Goal: Task Accomplishment & Management: Use online tool/utility

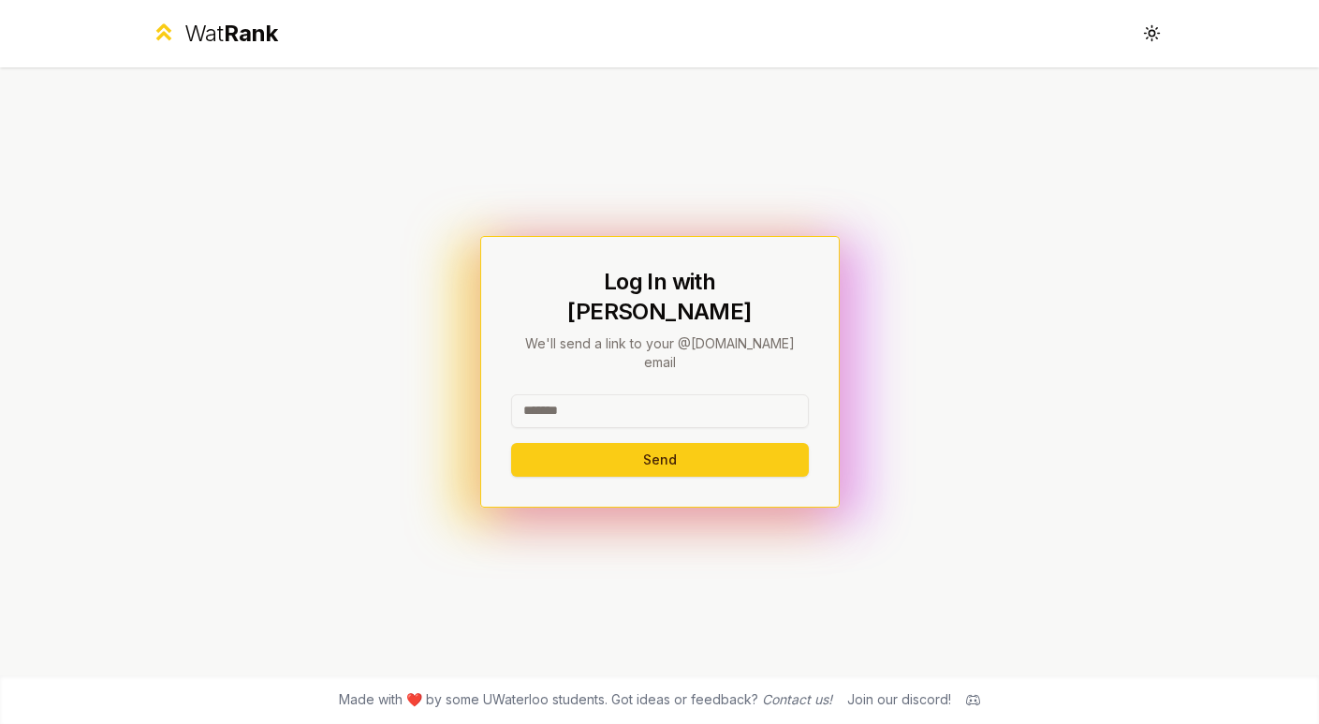
click at [726, 394] on input at bounding box center [660, 411] width 298 height 34
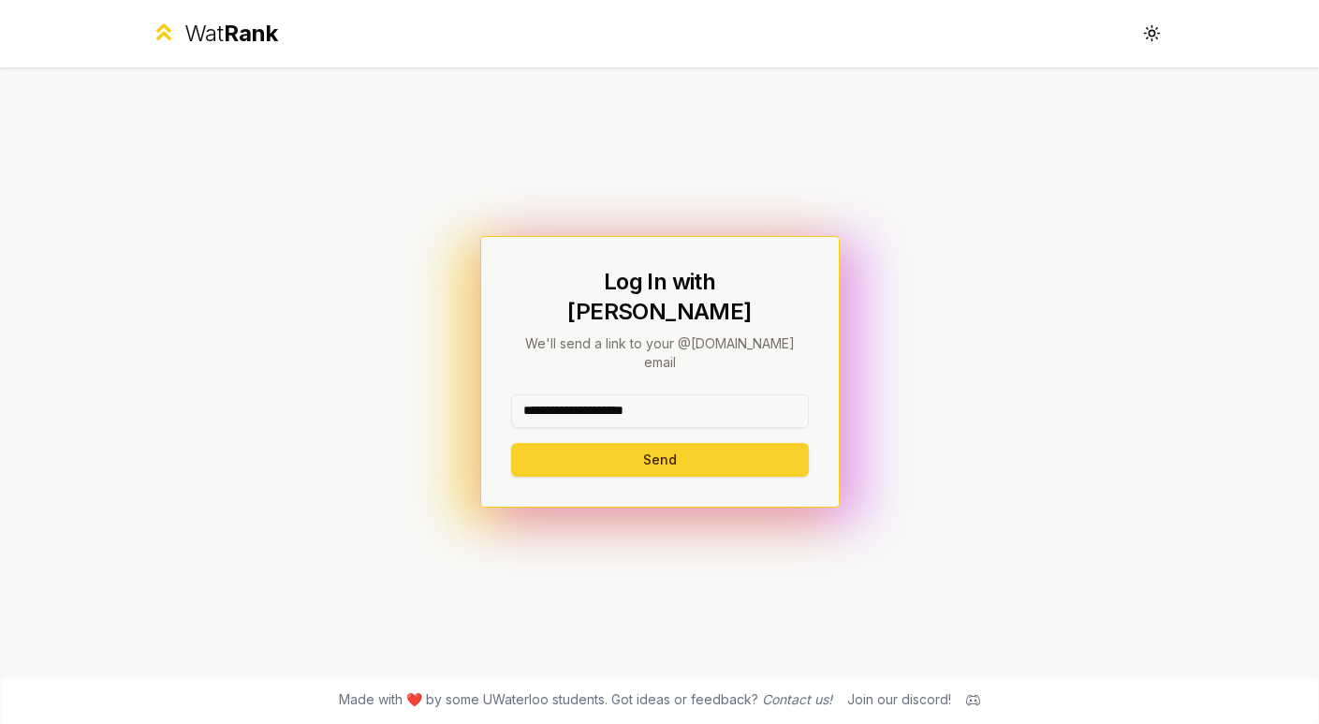
click at [702, 443] on button "Send" at bounding box center [660, 460] width 298 height 34
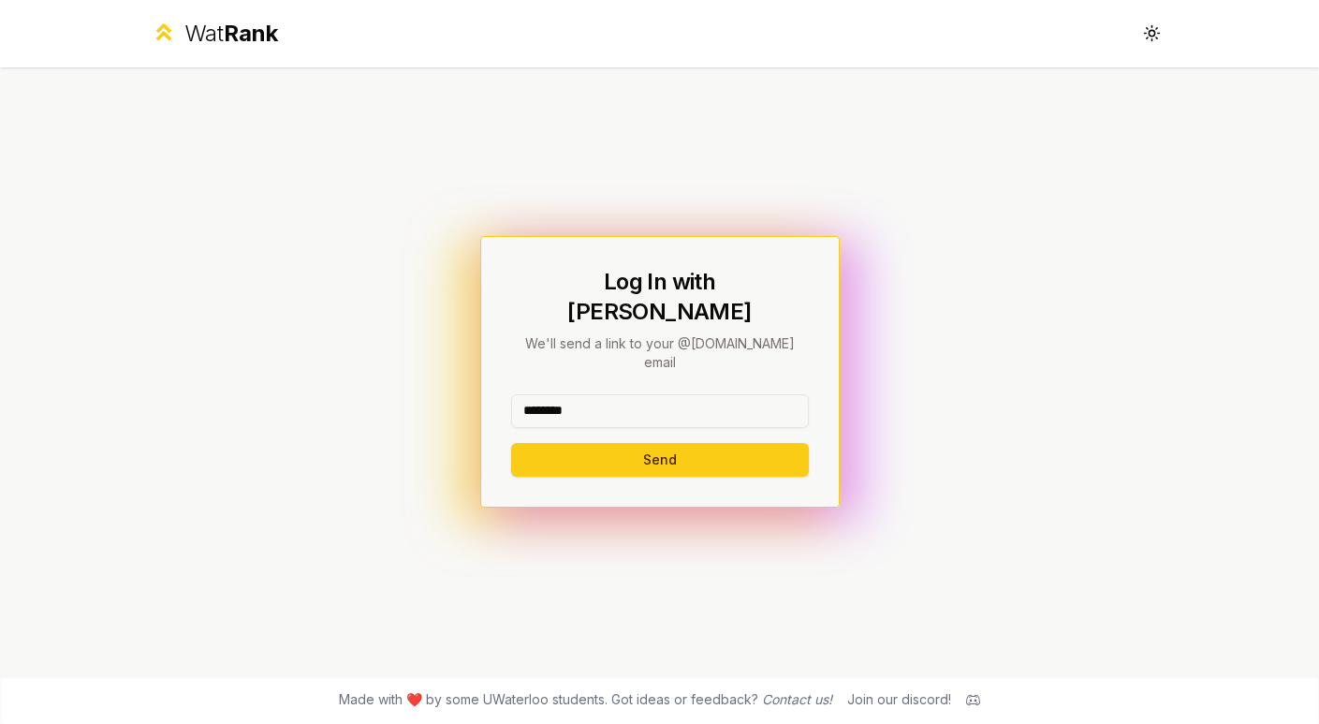
type input "********"
click at [511, 443] on button "Send" at bounding box center [660, 460] width 298 height 34
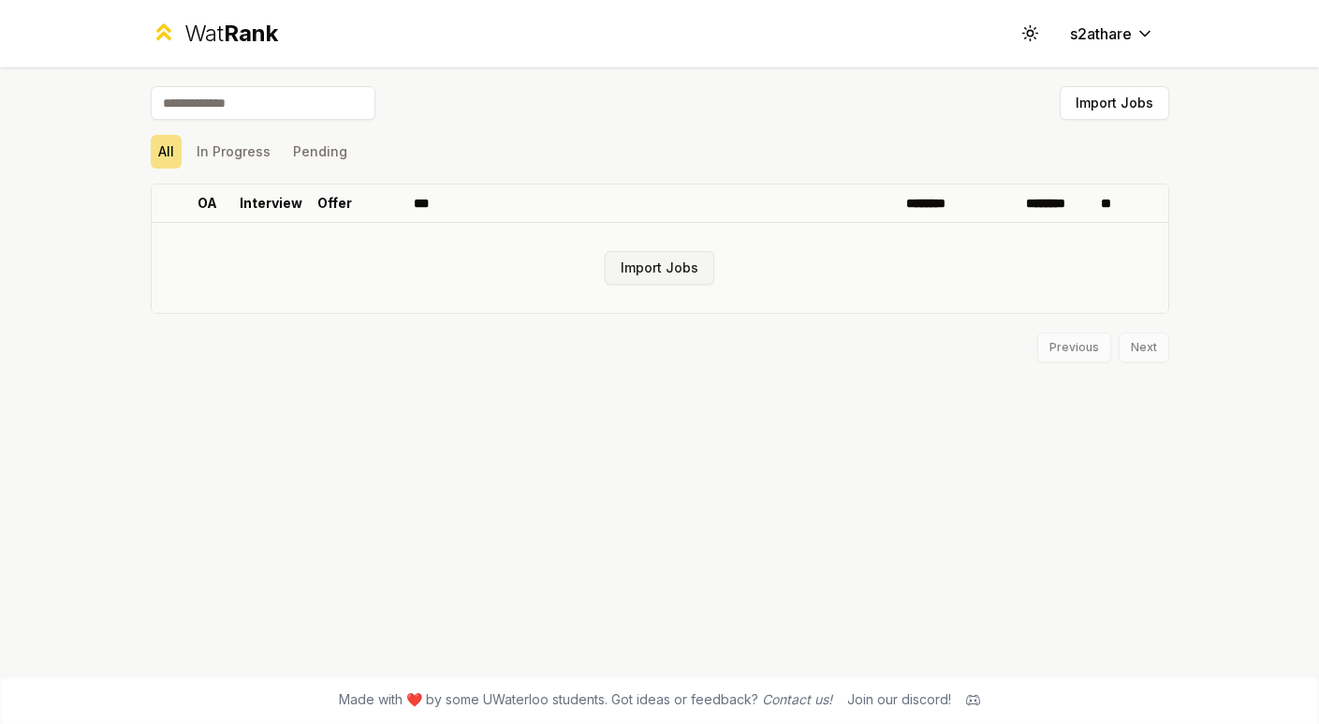
click at [621, 283] on button "Import Jobs" at bounding box center [660, 268] width 110 height 34
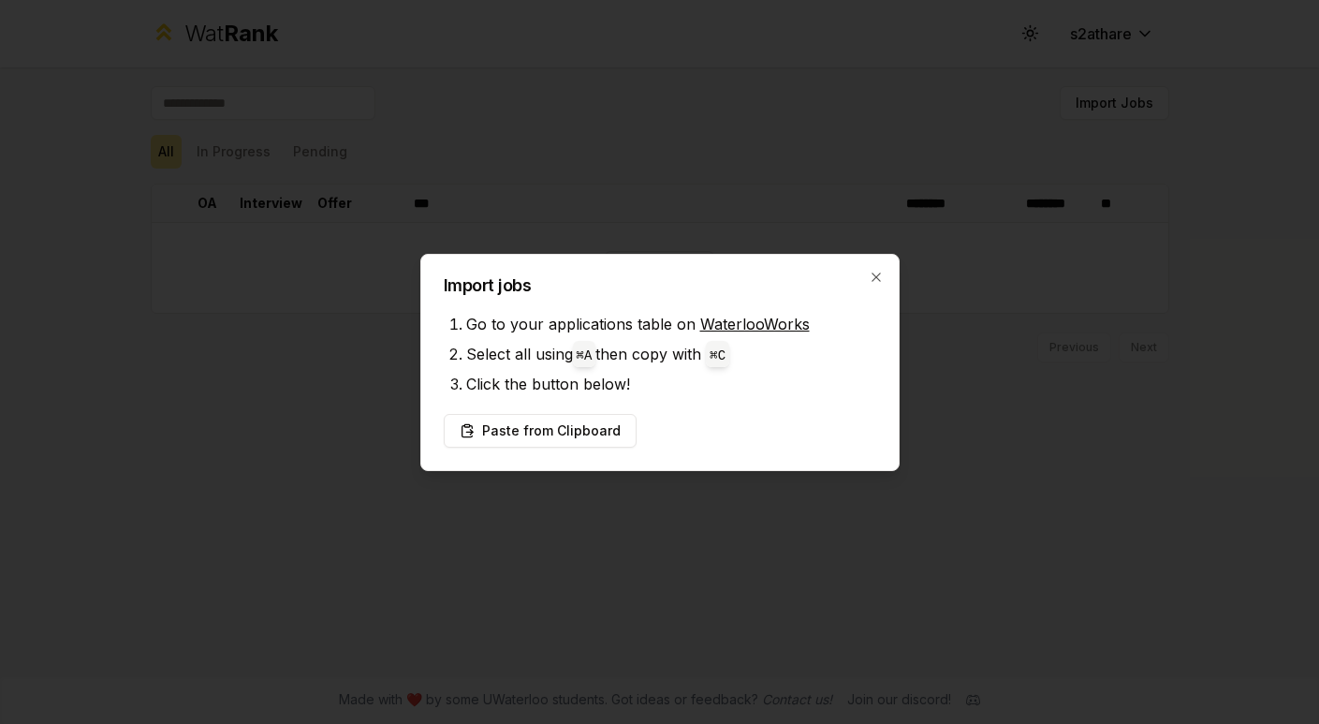
click at [725, 327] on link "WaterlooWorks" at bounding box center [755, 323] width 110 height 19
click at [873, 273] on icon "button" at bounding box center [875, 276] width 8 height 8
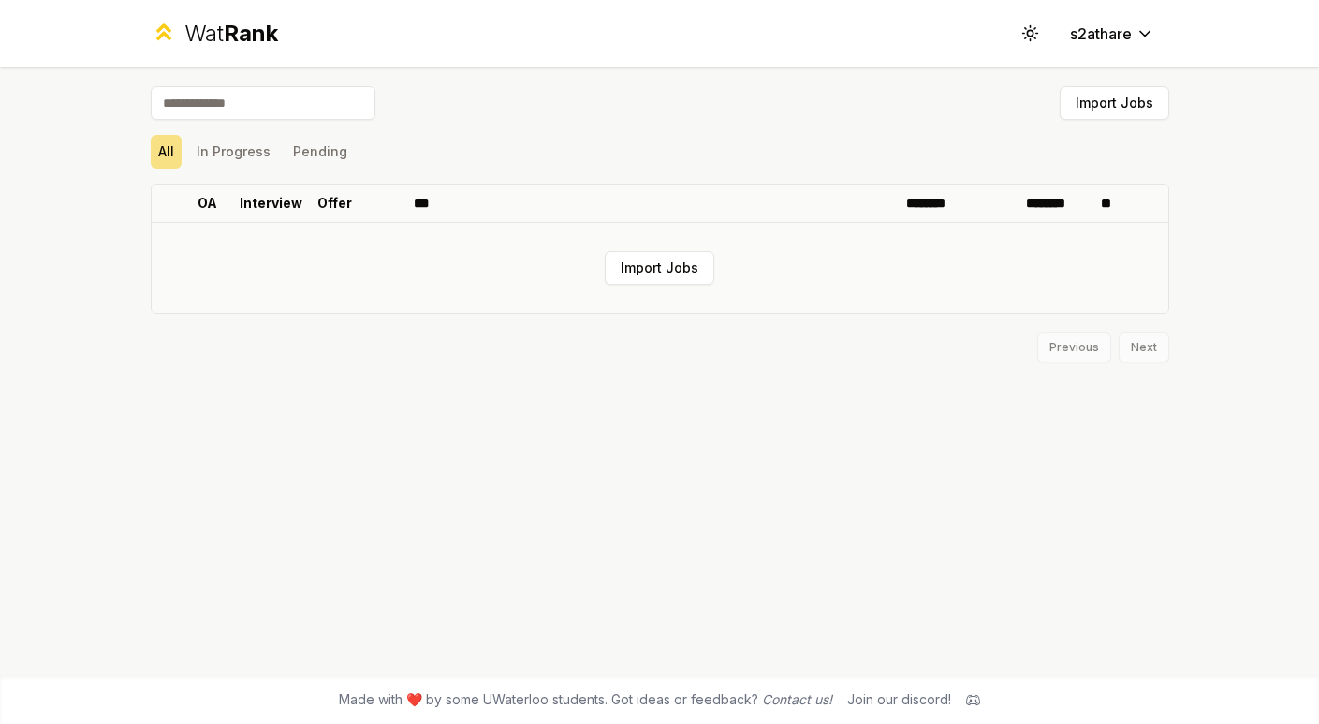
click at [540, 295] on td "Import Jobs" at bounding box center [660, 268] width 1016 height 90
click at [487, 337] on div "Previous Next" at bounding box center [660, 338] width 1018 height 49
click at [687, 265] on button "Import Jobs" at bounding box center [660, 268] width 110 height 34
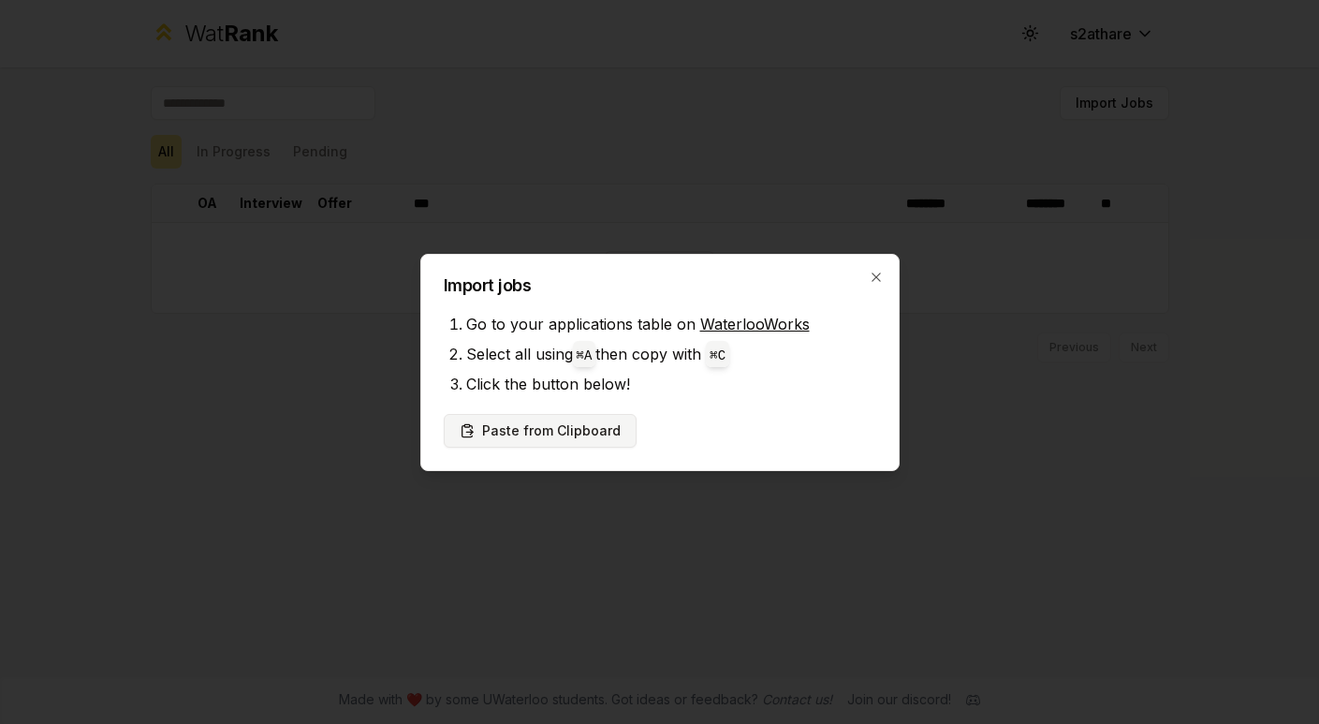
click at [554, 425] on button "Paste from Clipboard" at bounding box center [540, 431] width 193 height 34
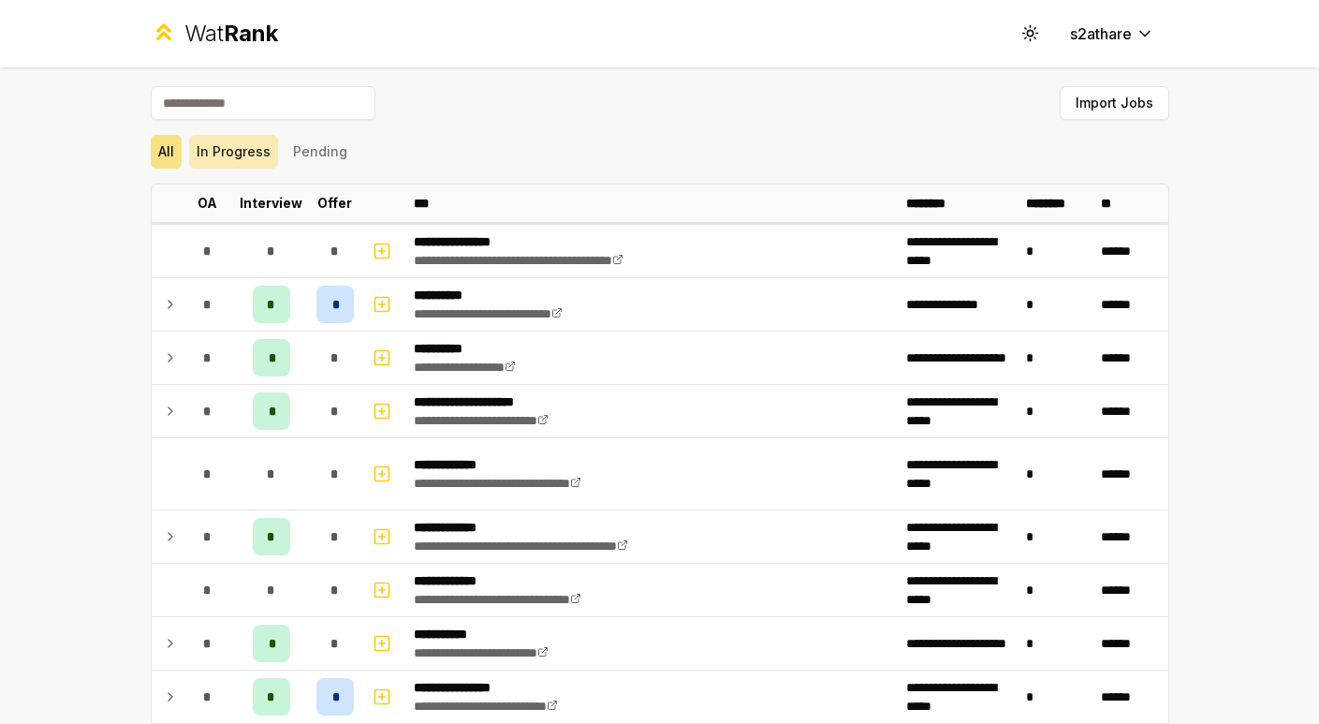
click at [228, 163] on button "In Progress" at bounding box center [233, 152] width 89 height 34
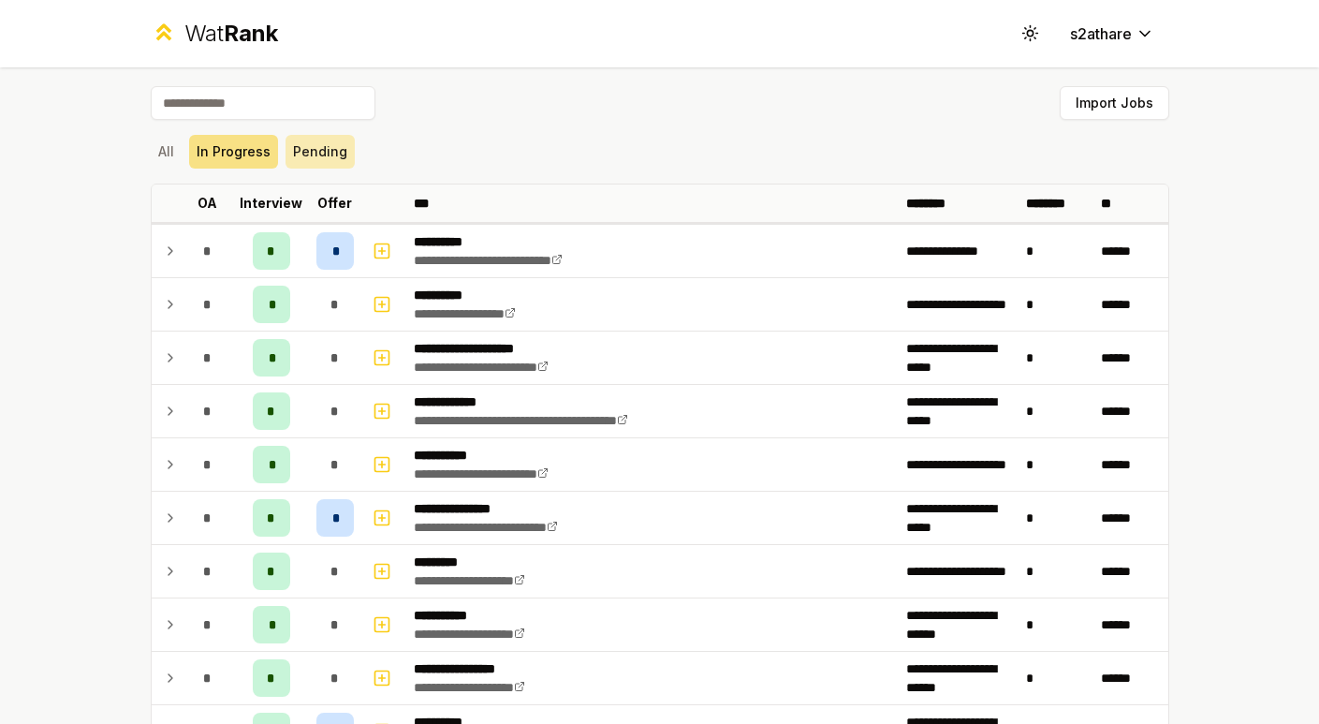
click at [307, 156] on button "Pending" at bounding box center [319, 152] width 69 height 34
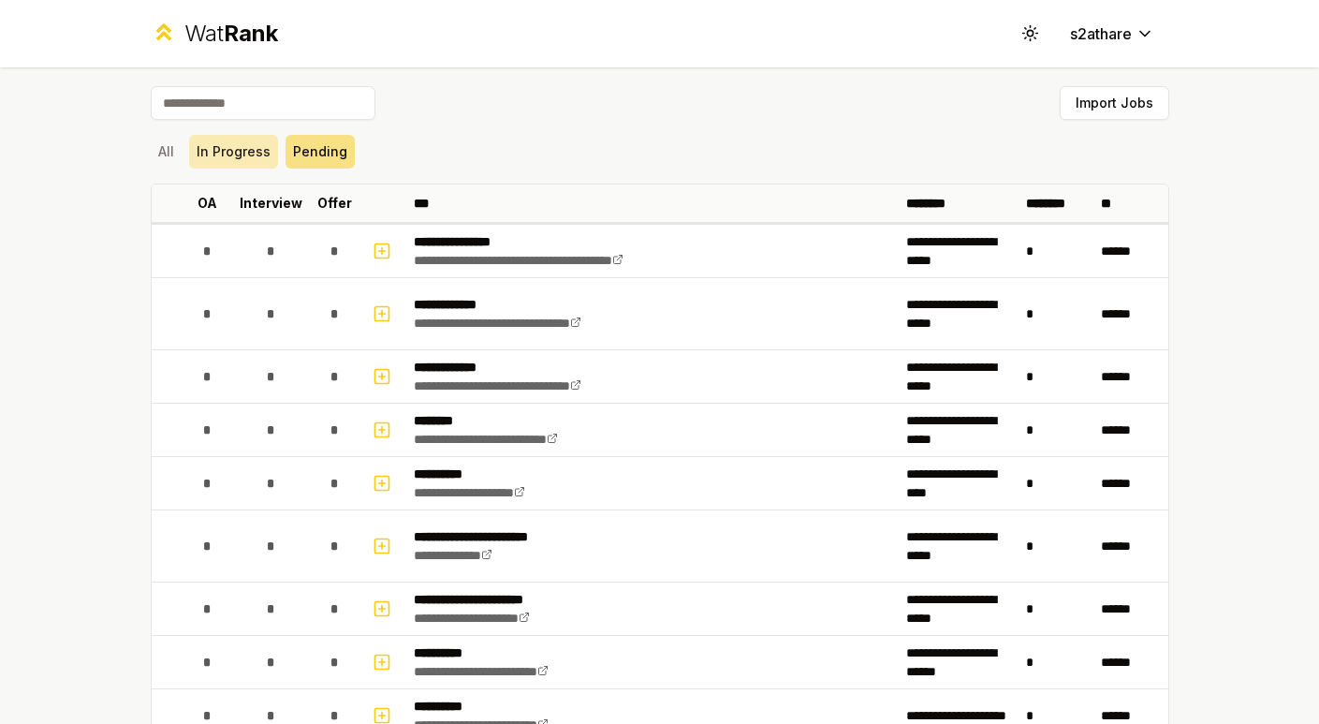
click at [225, 155] on button "In Progress" at bounding box center [233, 152] width 89 height 34
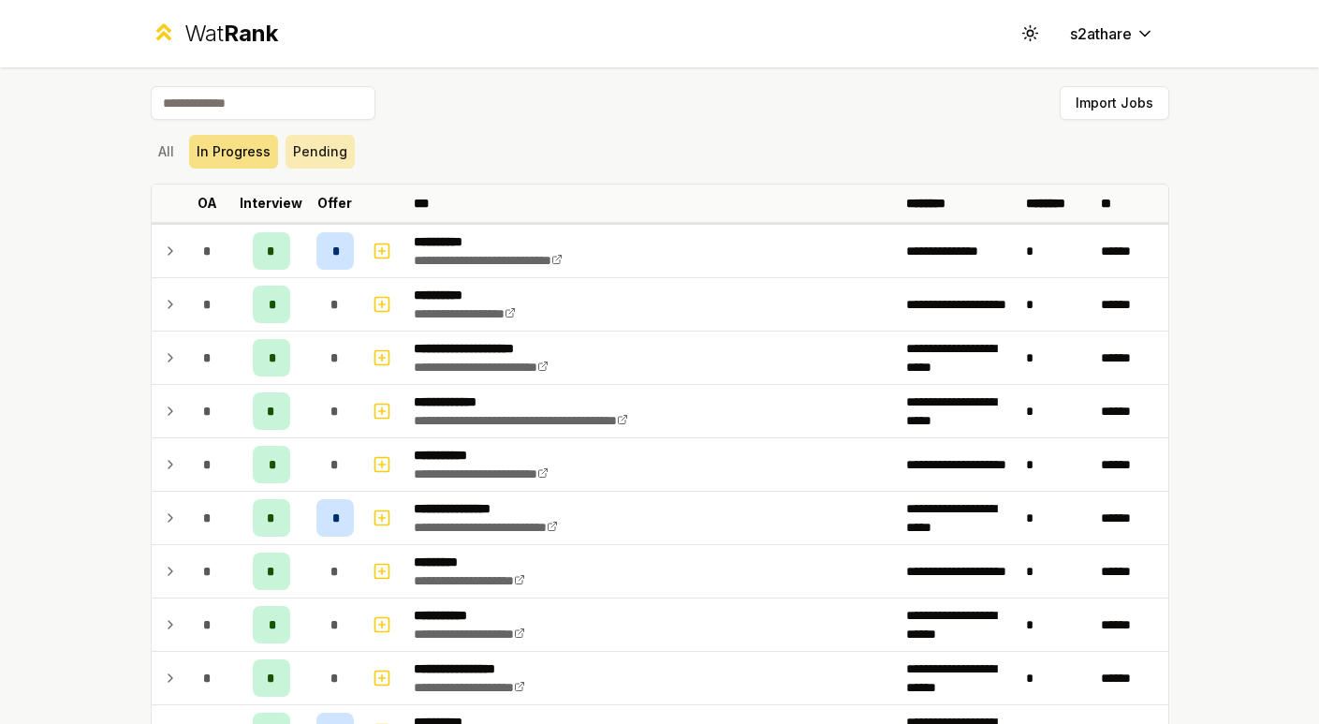
click at [306, 157] on button "Pending" at bounding box center [319, 152] width 69 height 34
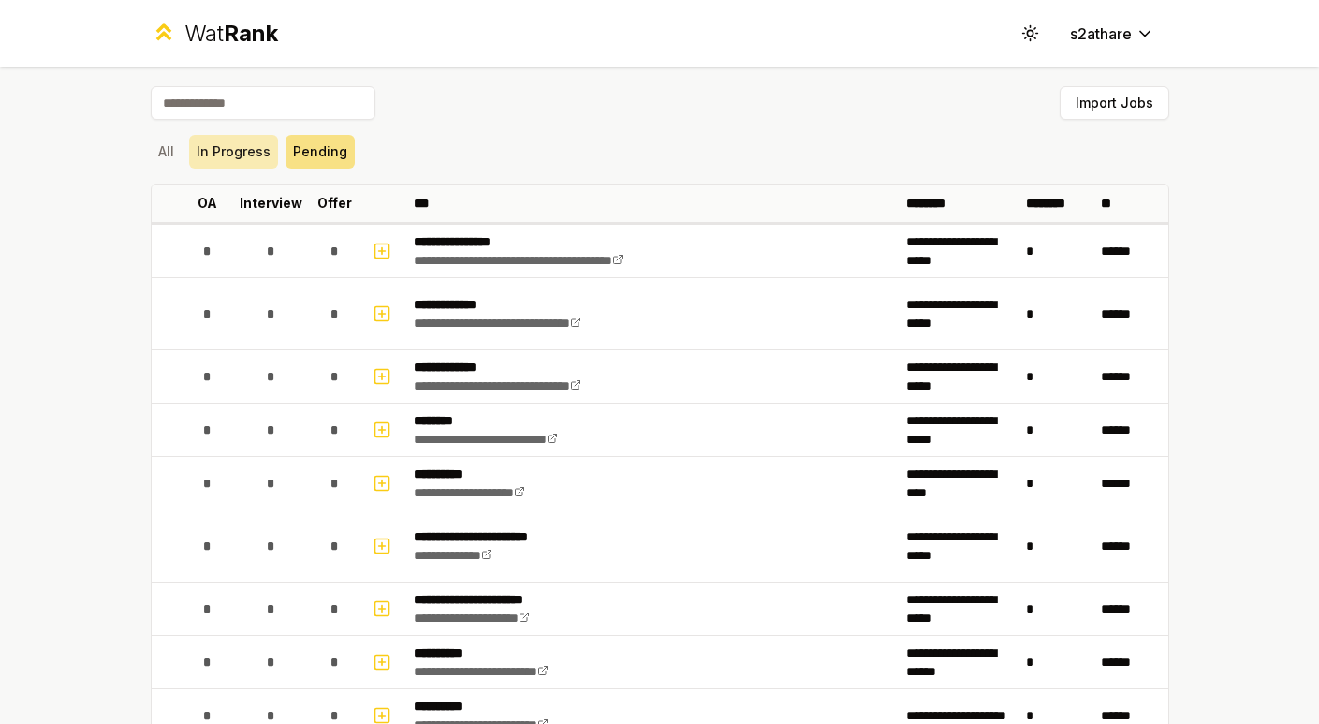
click at [243, 164] on button "In Progress" at bounding box center [233, 152] width 89 height 34
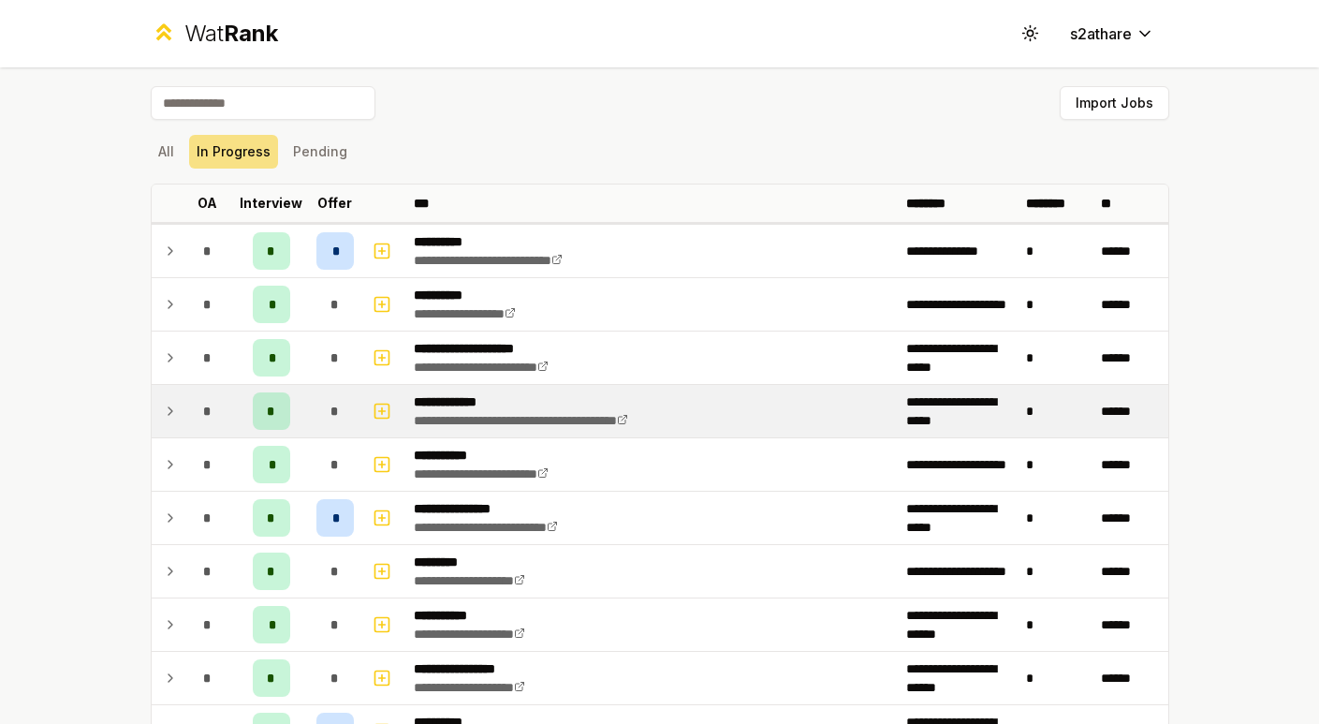
click at [173, 410] on td at bounding box center [167, 411] width 30 height 52
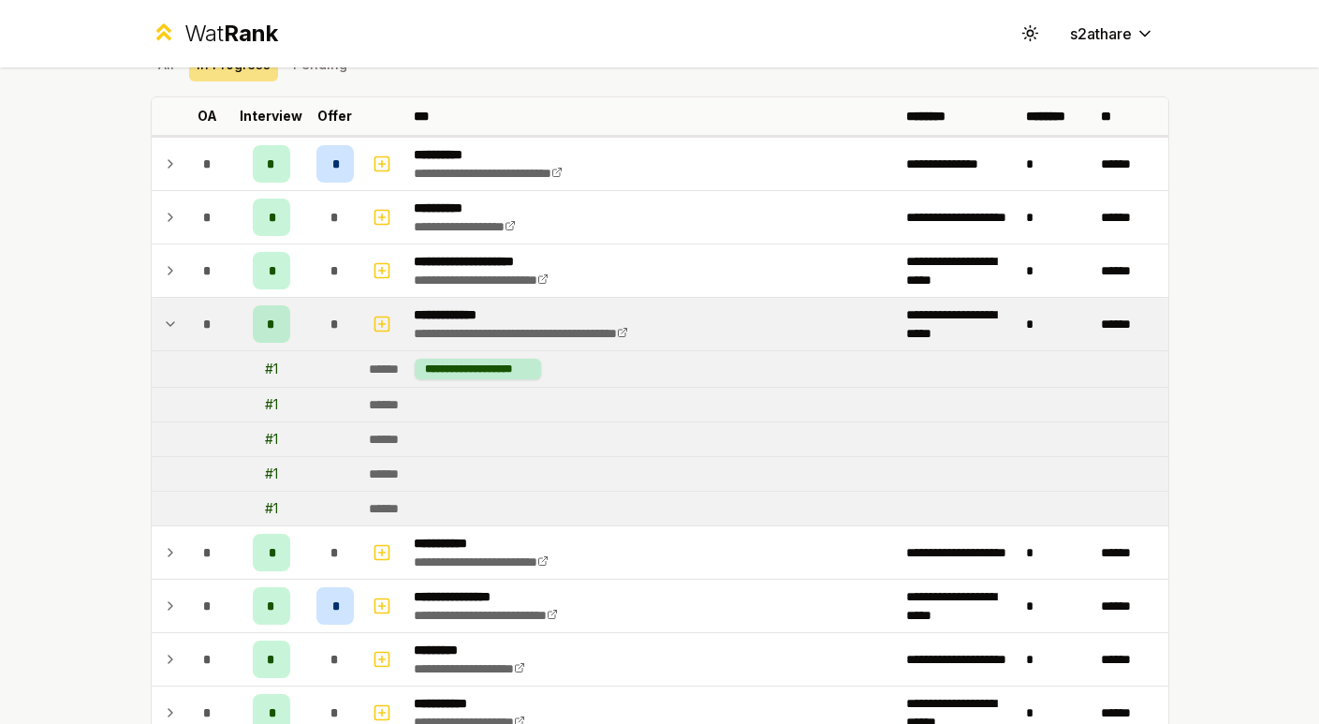
scroll to position [90, 0]
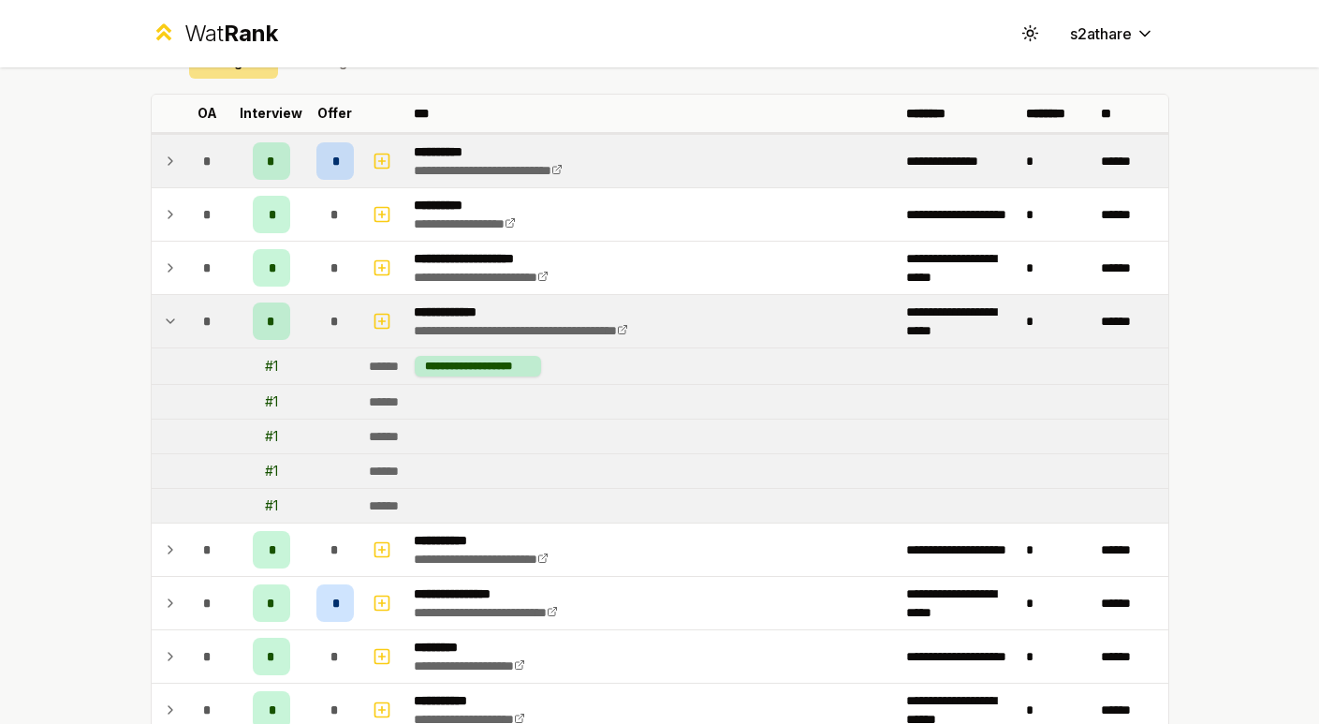
click at [225, 154] on td "*" at bounding box center [208, 161] width 52 height 52
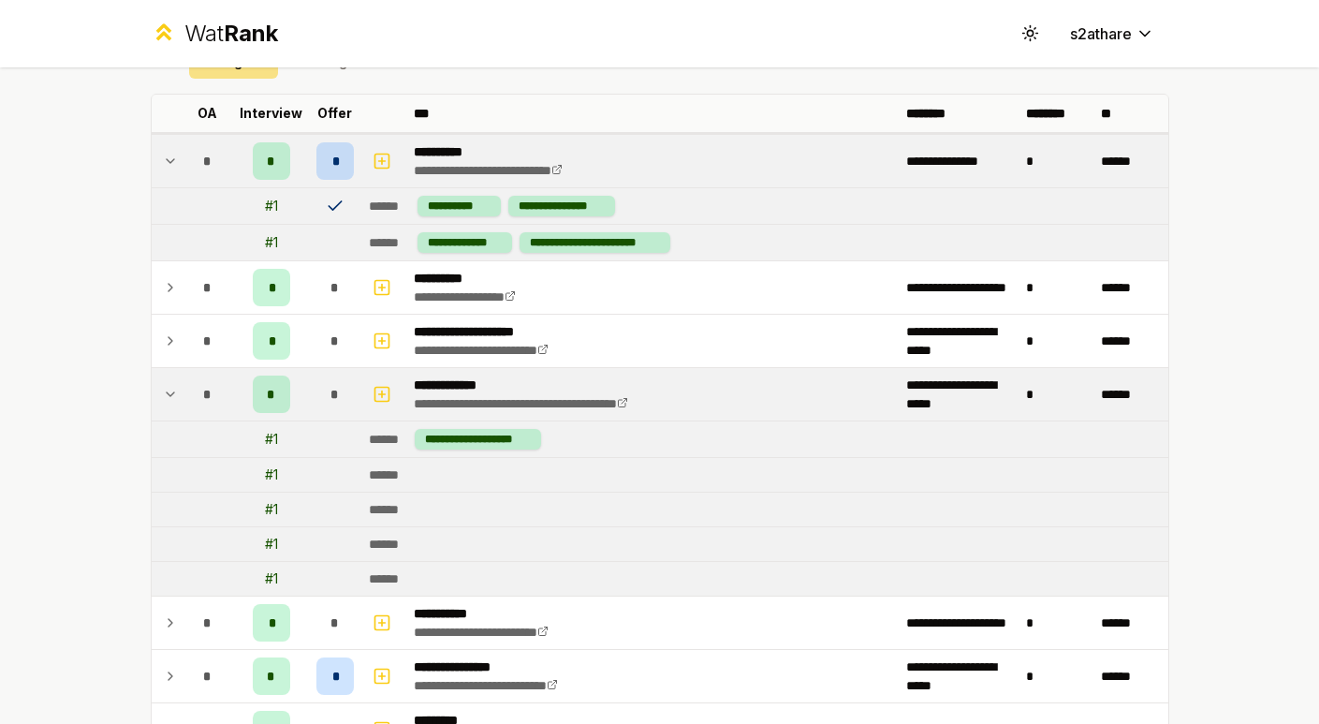
scroll to position [86, 0]
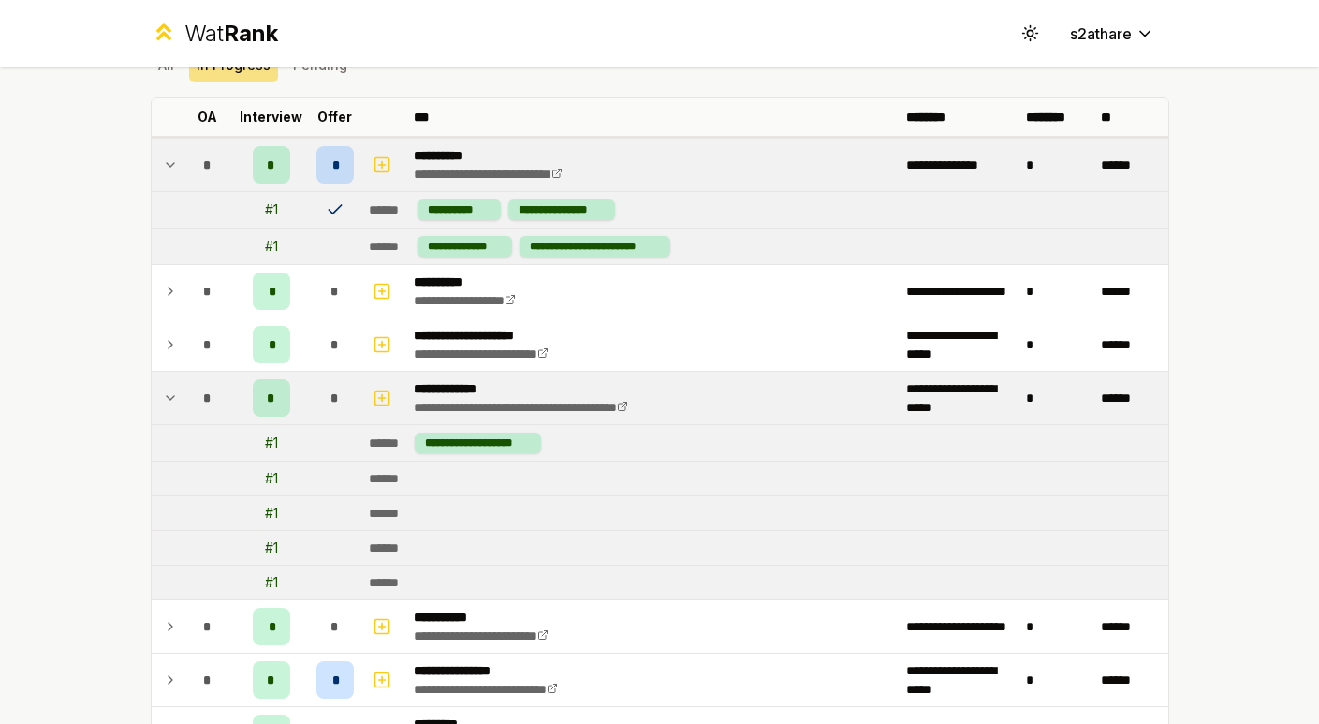
click at [165, 169] on icon at bounding box center [170, 165] width 15 height 22
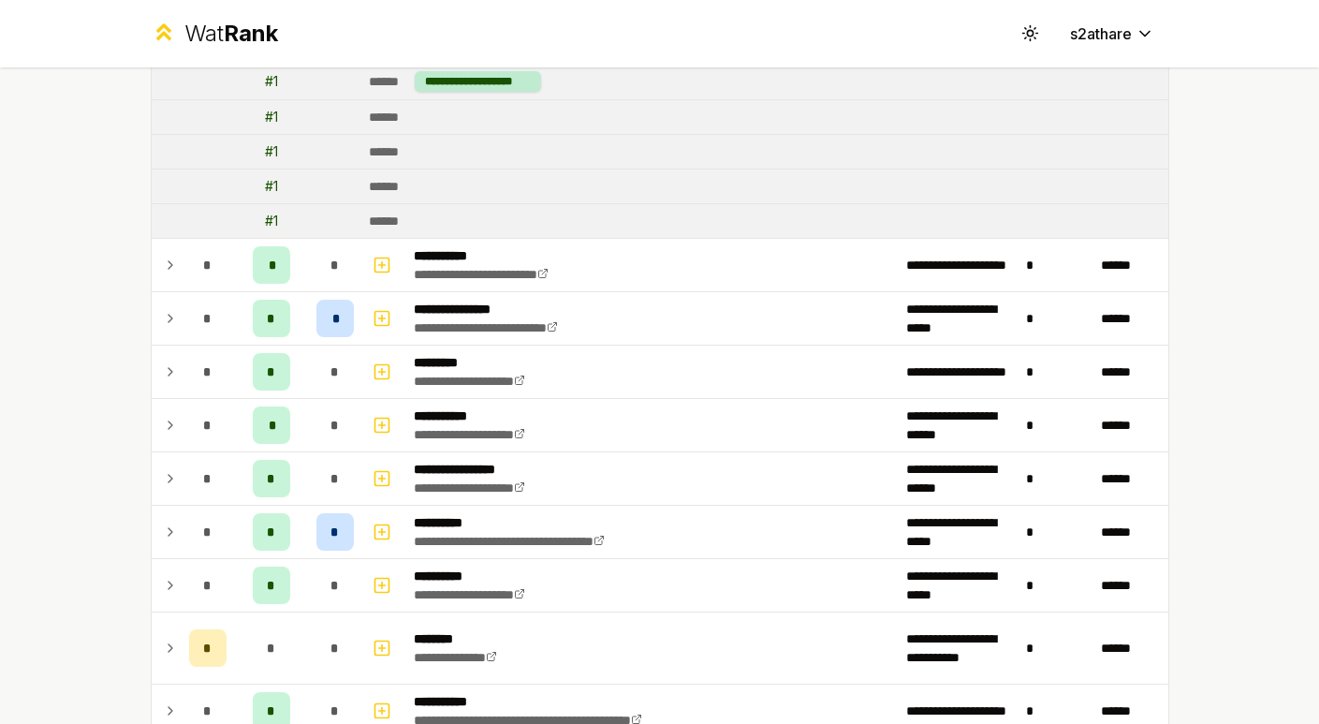
scroll to position [0, 0]
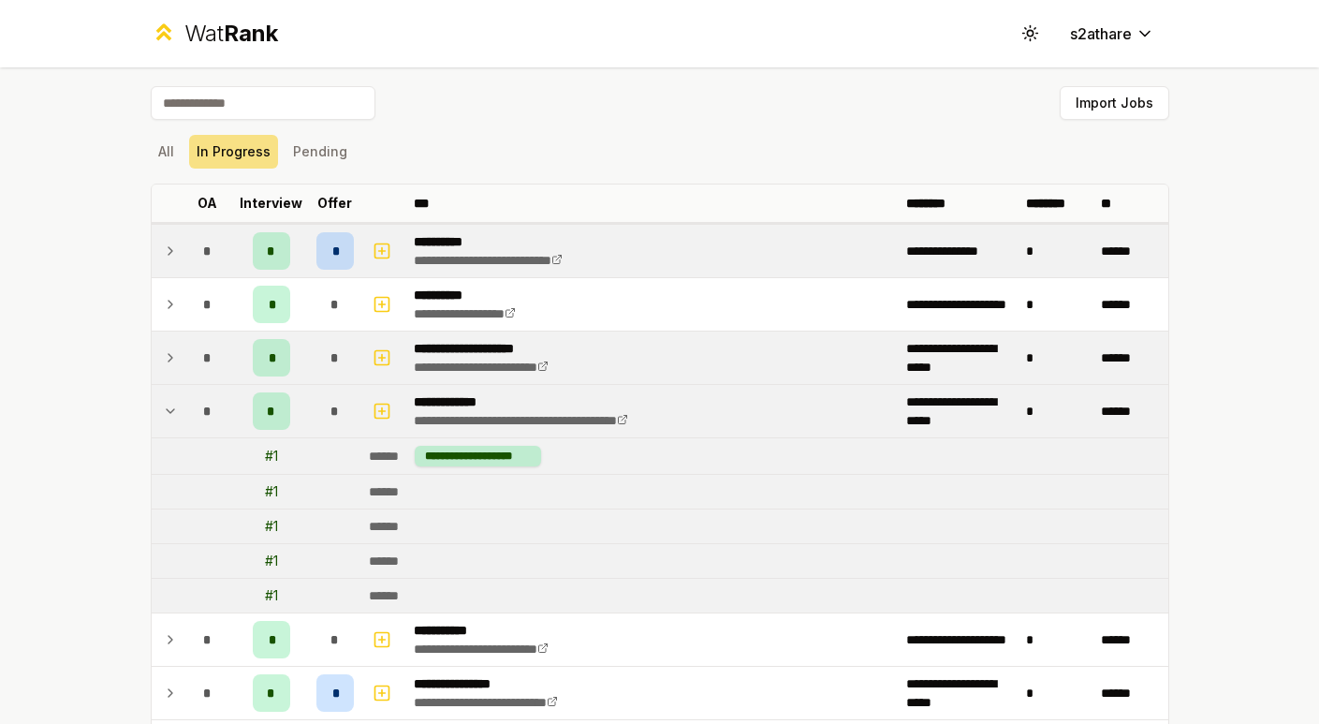
click at [153, 355] on td at bounding box center [167, 357] width 30 height 52
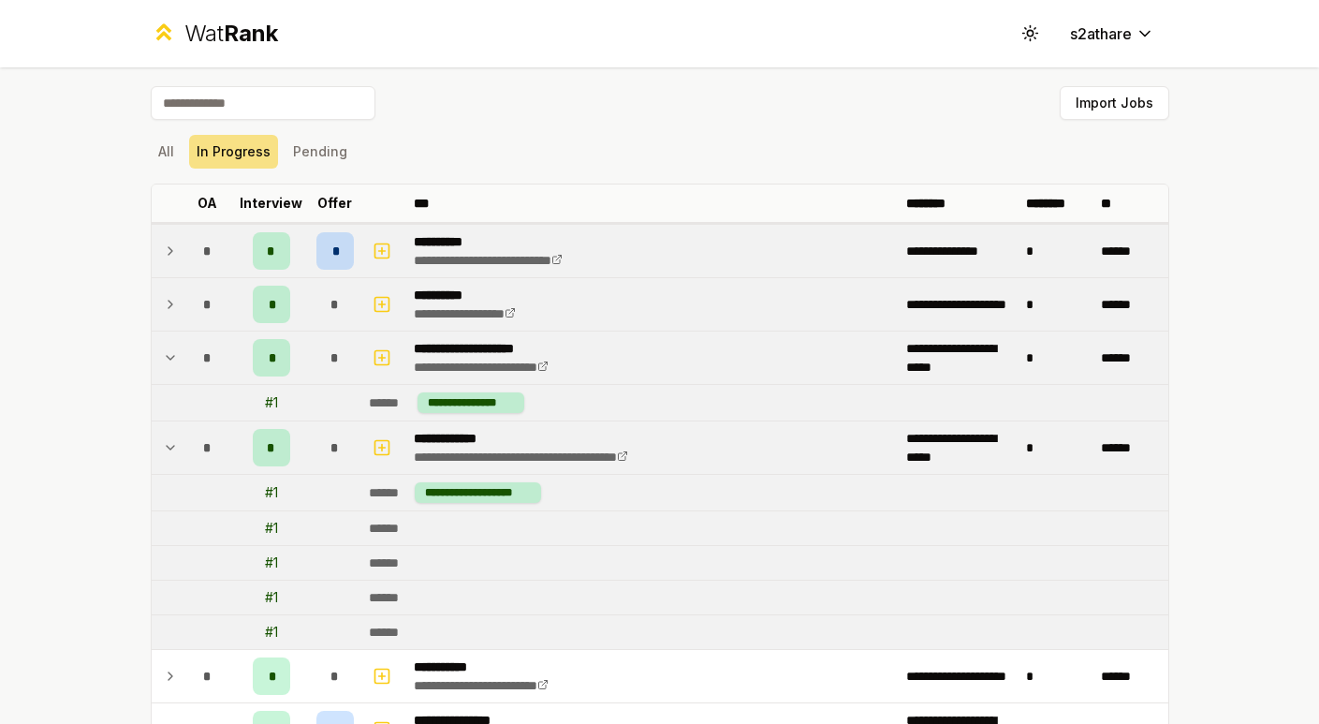
click at [168, 310] on icon at bounding box center [170, 304] width 15 height 22
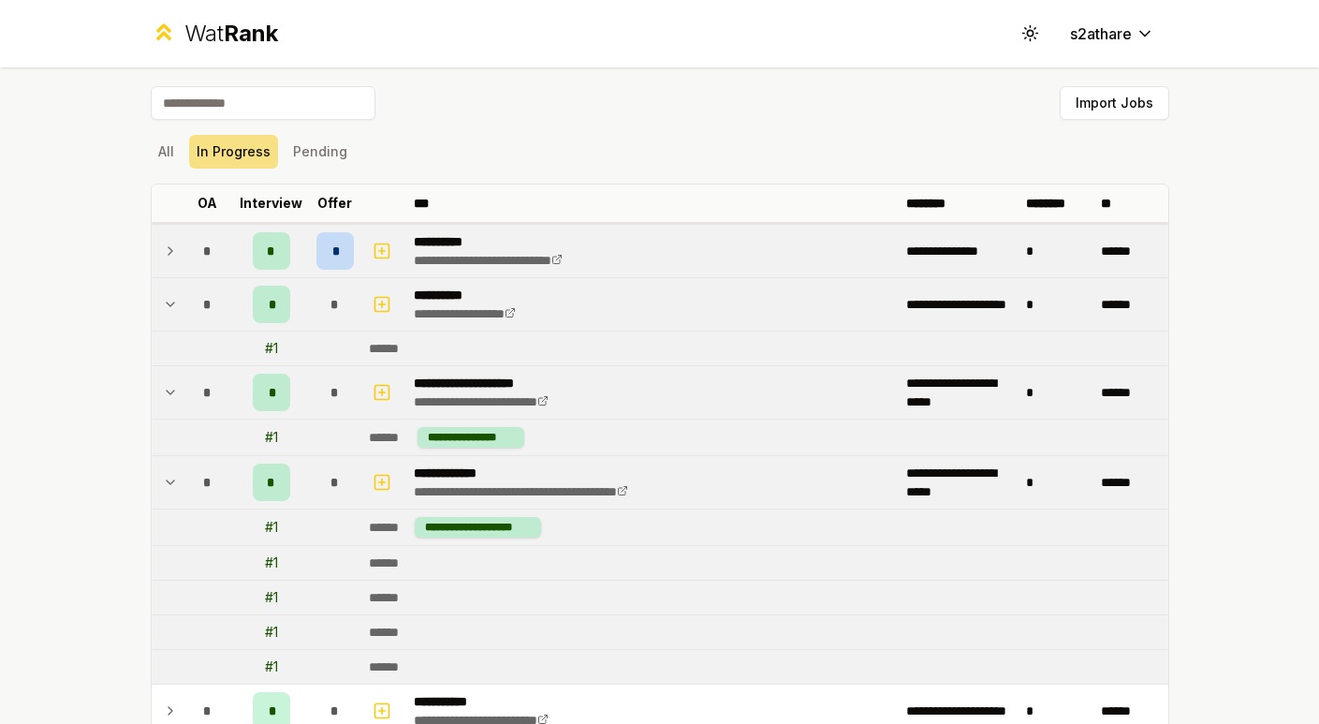
click at [171, 272] on td at bounding box center [167, 251] width 30 height 52
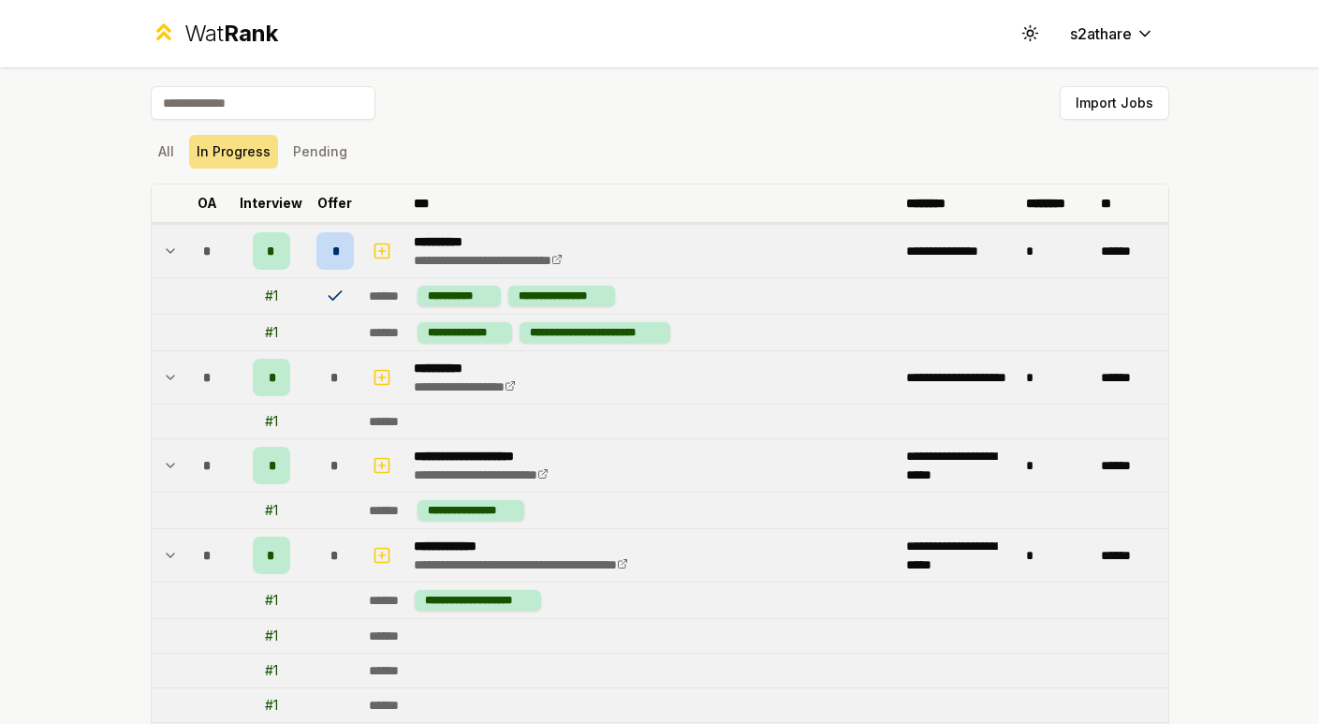
click at [197, 207] on p "OA" at bounding box center [207, 203] width 20 height 19
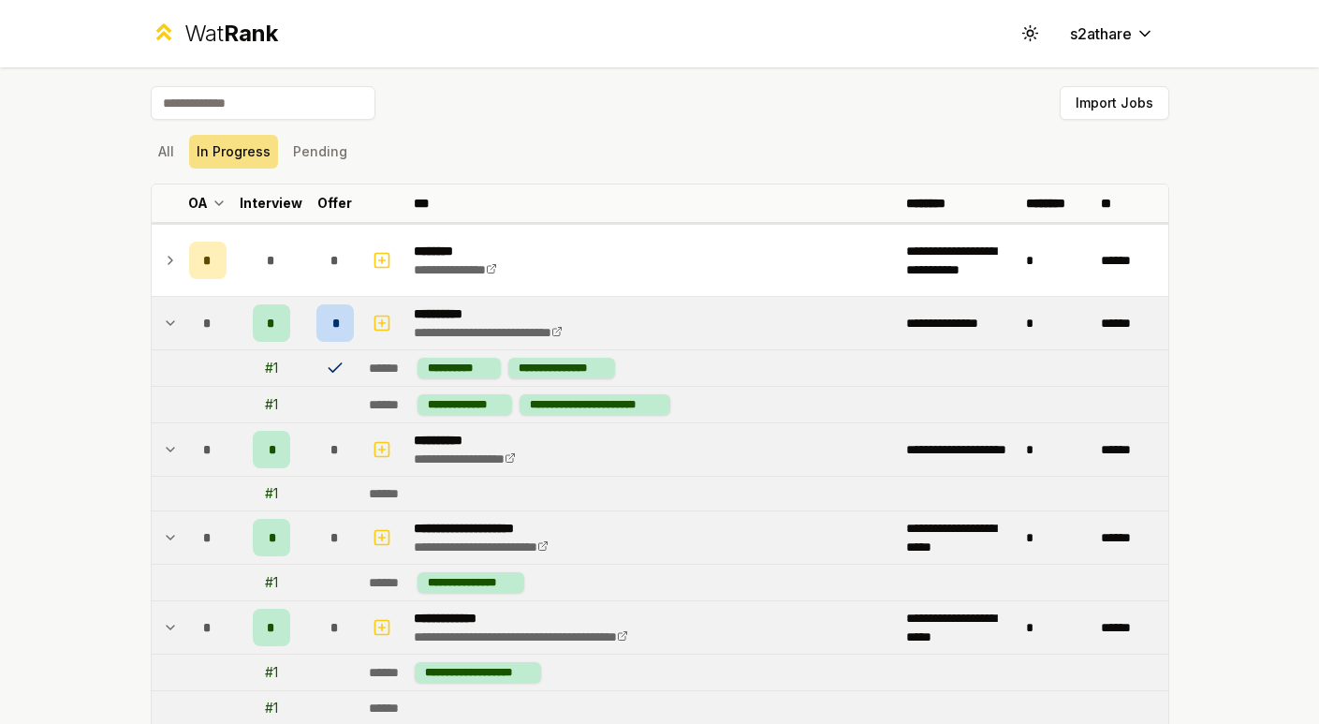
click at [182, 173] on div "All In Progress Pending" at bounding box center [660, 151] width 1018 height 49
click at [165, 164] on button "All" at bounding box center [166, 152] width 31 height 34
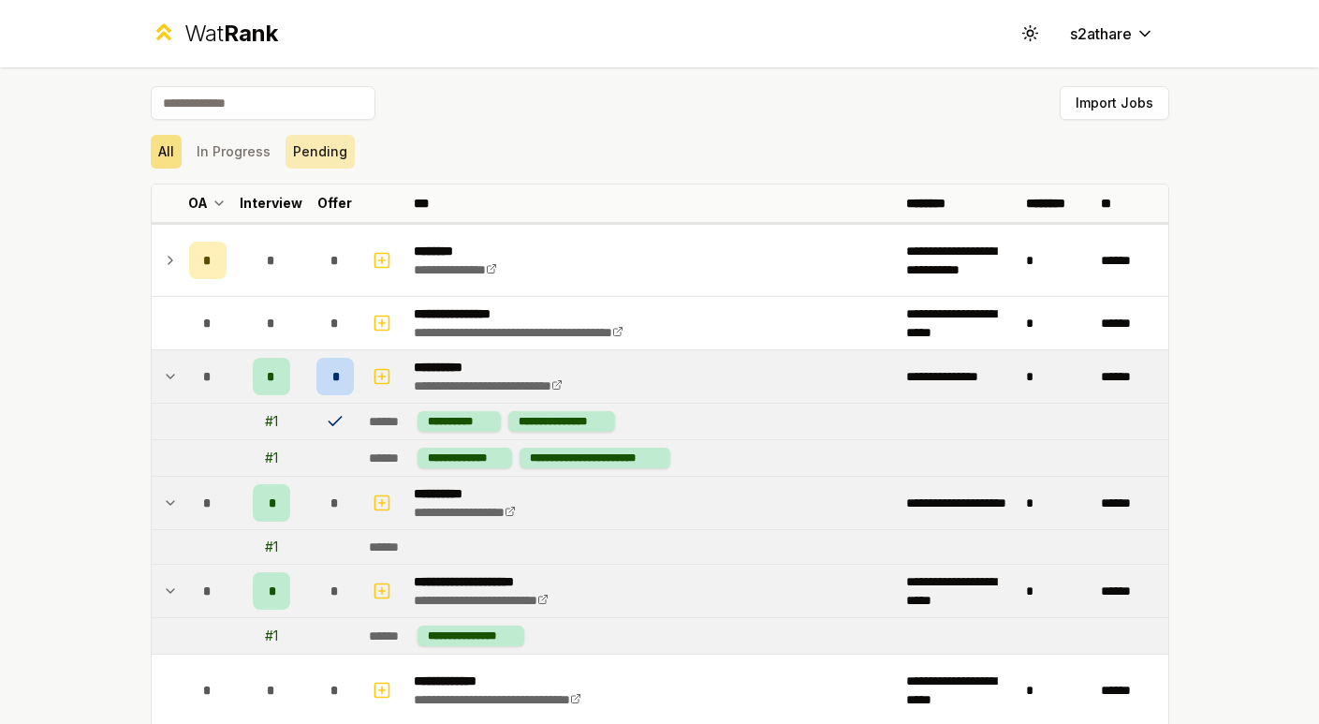
click at [302, 158] on button "Pending" at bounding box center [319, 152] width 69 height 34
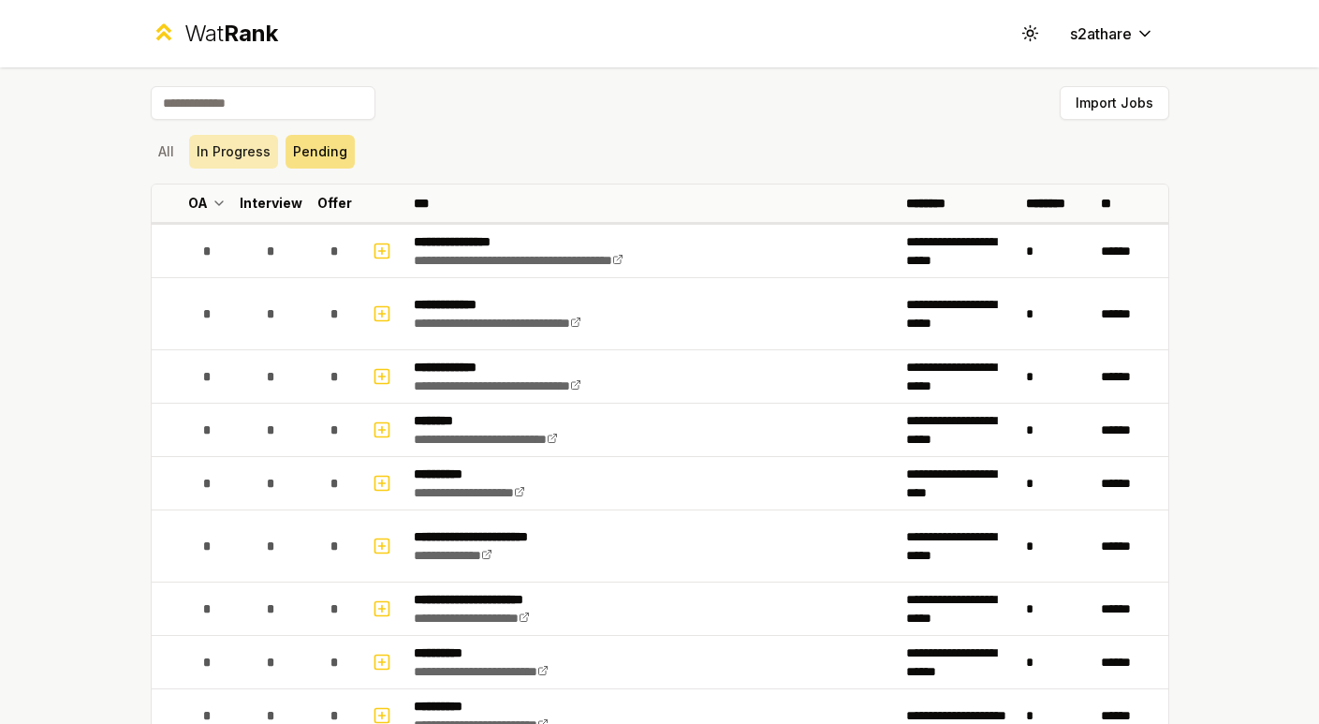
click at [237, 156] on button "In Progress" at bounding box center [233, 152] width 89 height 34
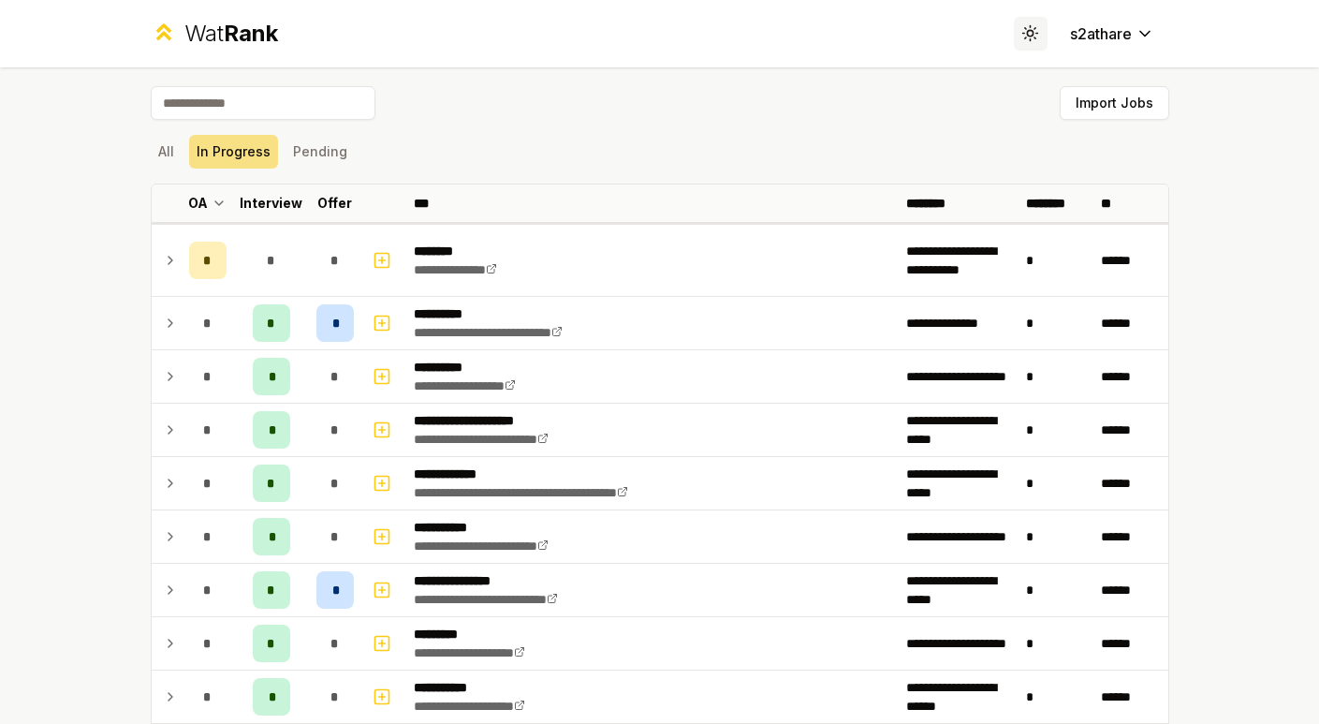
click at [1027, 35] on circle at bounding box center [1030, 34] width 6 height 6
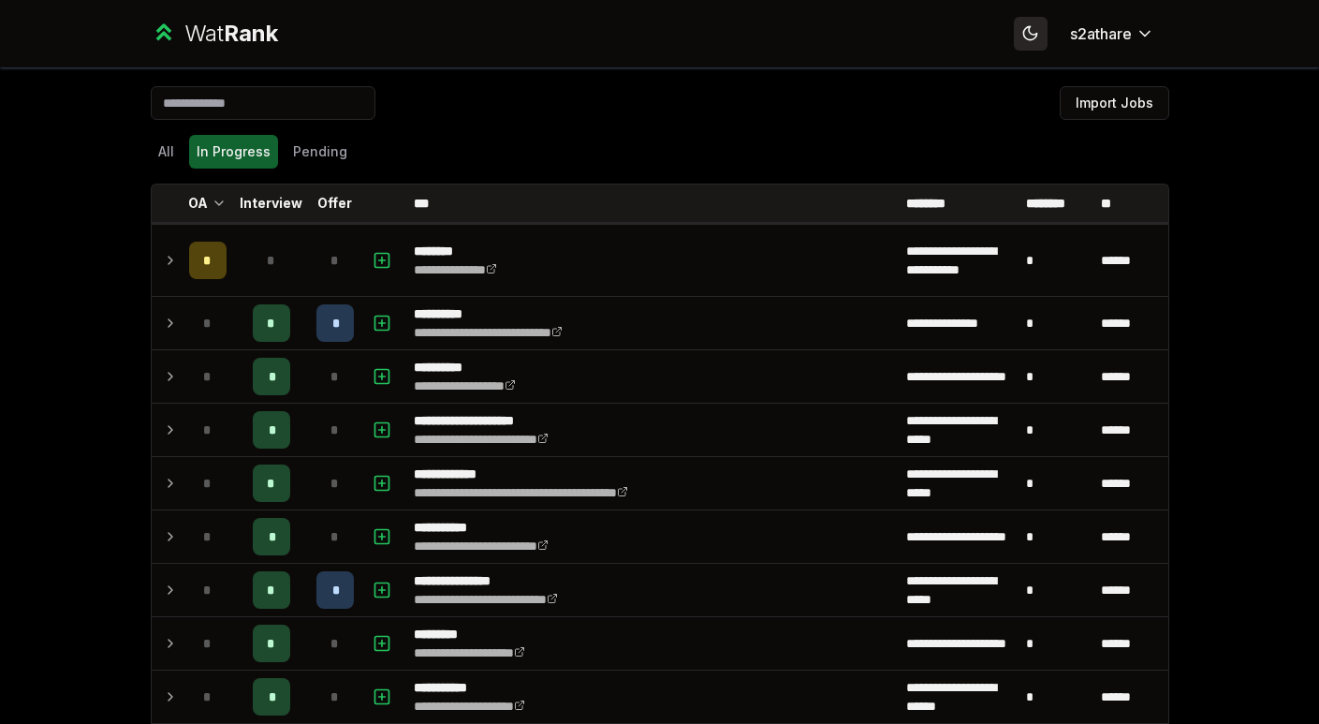
click at [1015, 46] on button "Toggle theme" at bounding box center [1031, 34] width 34 height 34
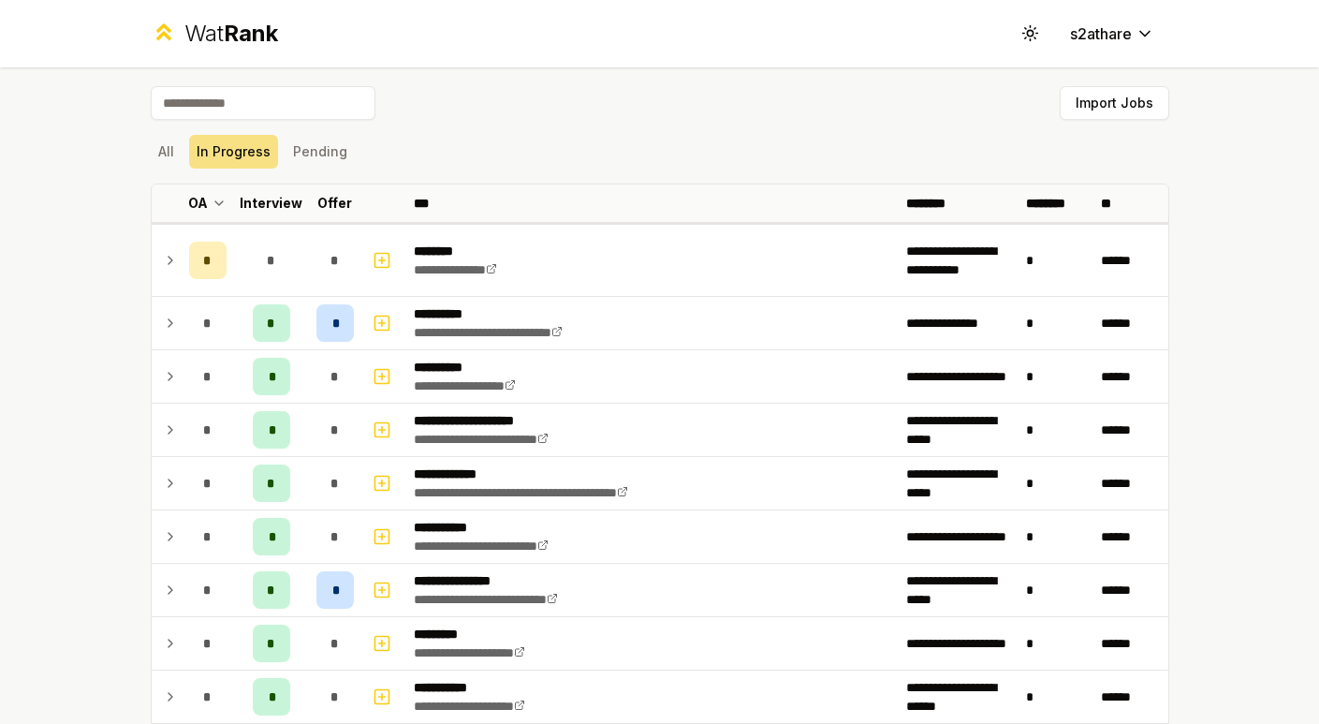
click at [208, 37] on div "Wat Rank" at bounding box center [231, 34] width 94 height 30
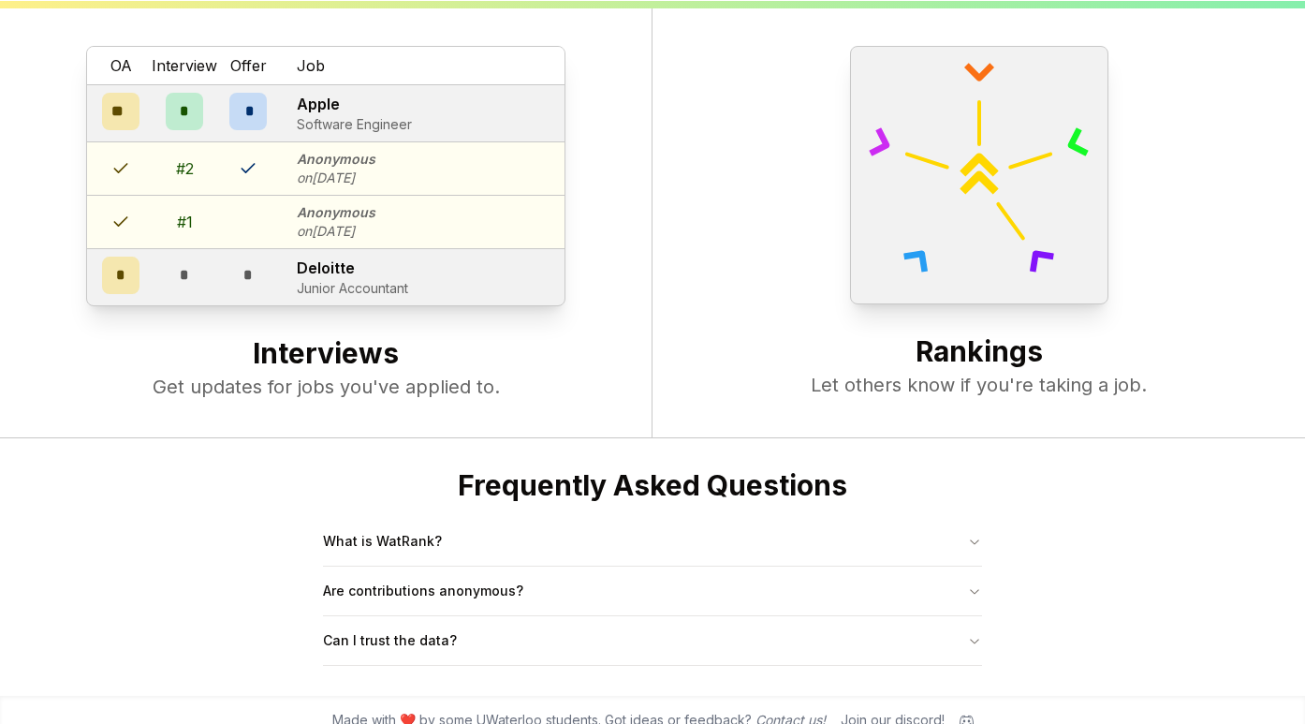
scroll to position [721, 0]
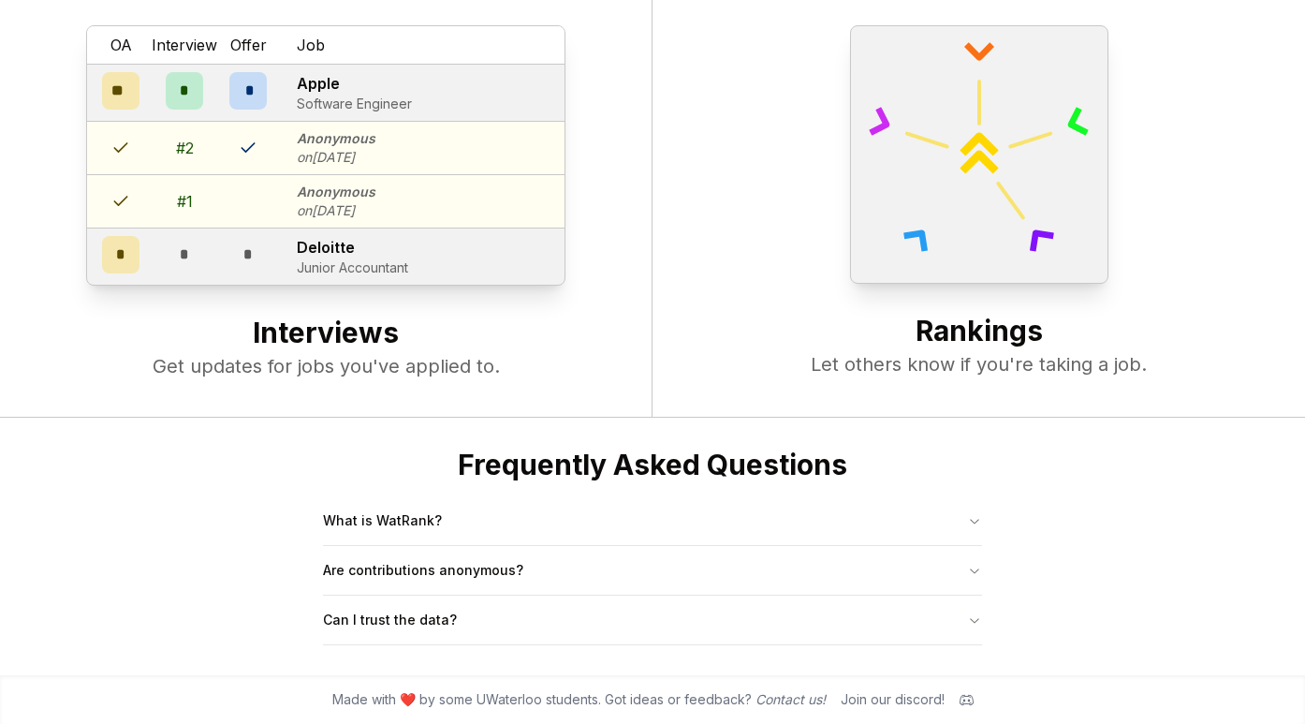
click at [521, 693] on span "Made with ❤️ by some UWaterloo students. Got ideas or feedback? Contact us!" at bounding box center [578, 699] width 493 height 19
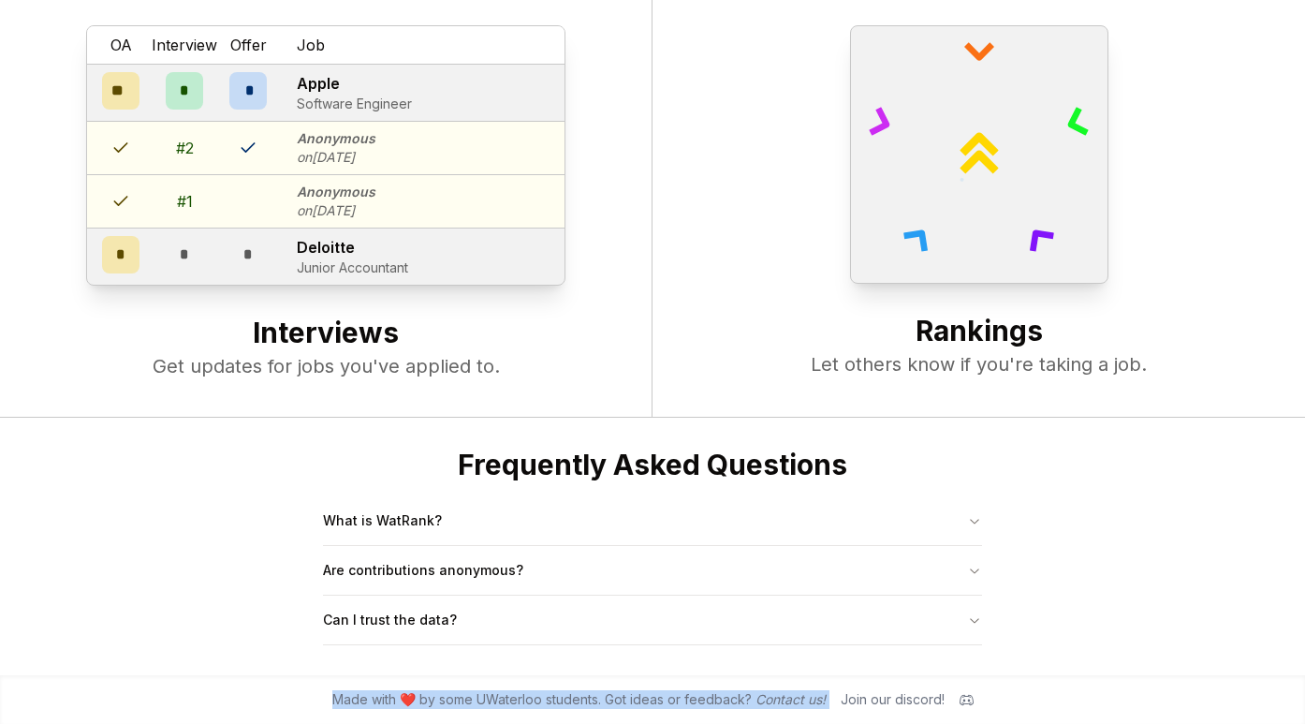
click at [521, 693] on span "Made with ❤️ by some UWaterloo students. Got ideas or feedback? Contact us!" at bounding box center [578, 699] width 493 height 19
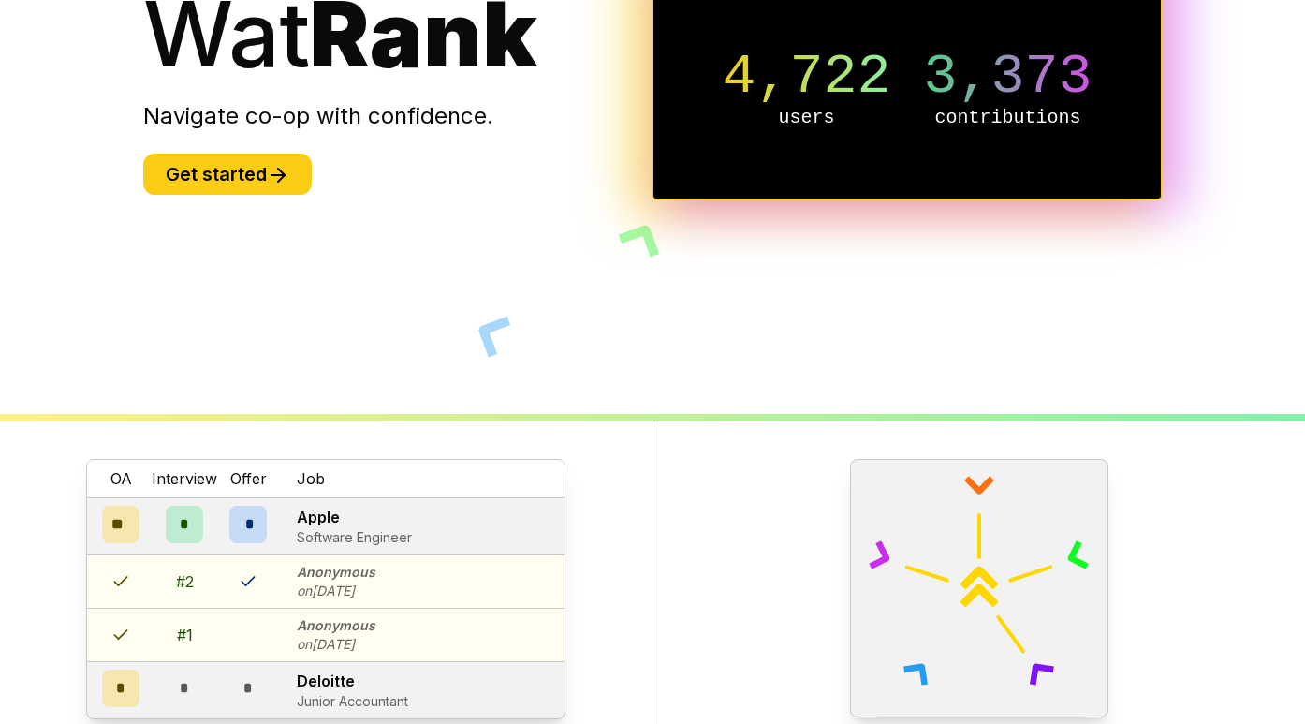
scroll to position [0, 0]
